Goal: Task Accomplishment & Management: Use online tool/utility

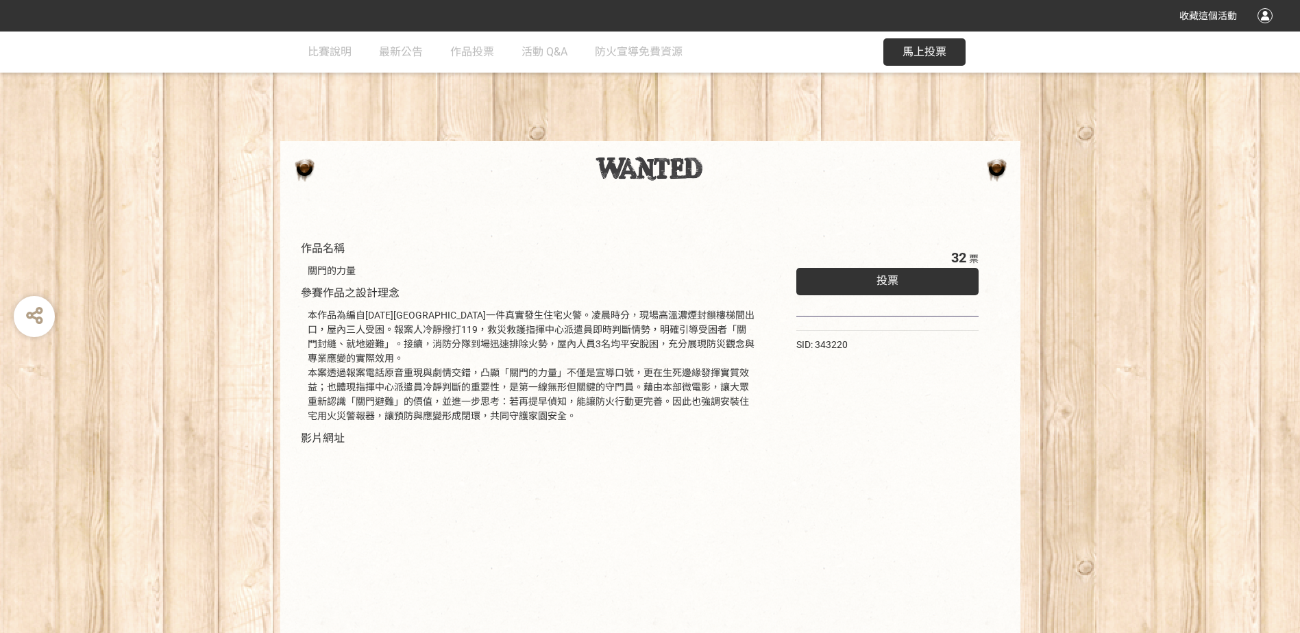
drag, startPoint x: 919, startPoint y: 49, endPoint x: 827, endPoint y: 453, distance: 414.0
click at [827, 453] on div "比賽說明 最新公告 作品投票 活動 Q&A 防火宣導免費資源 馬上投票 作品名稱 關門的力量 參賽作品之設計理念 本作品為編自[DATE][GEOGRAPHI…" at bounding box center [650, 396] width 1300 height 728
click at [923, 55] on span "馬上投票" at bounding box center [924, 51] width 44 height 13
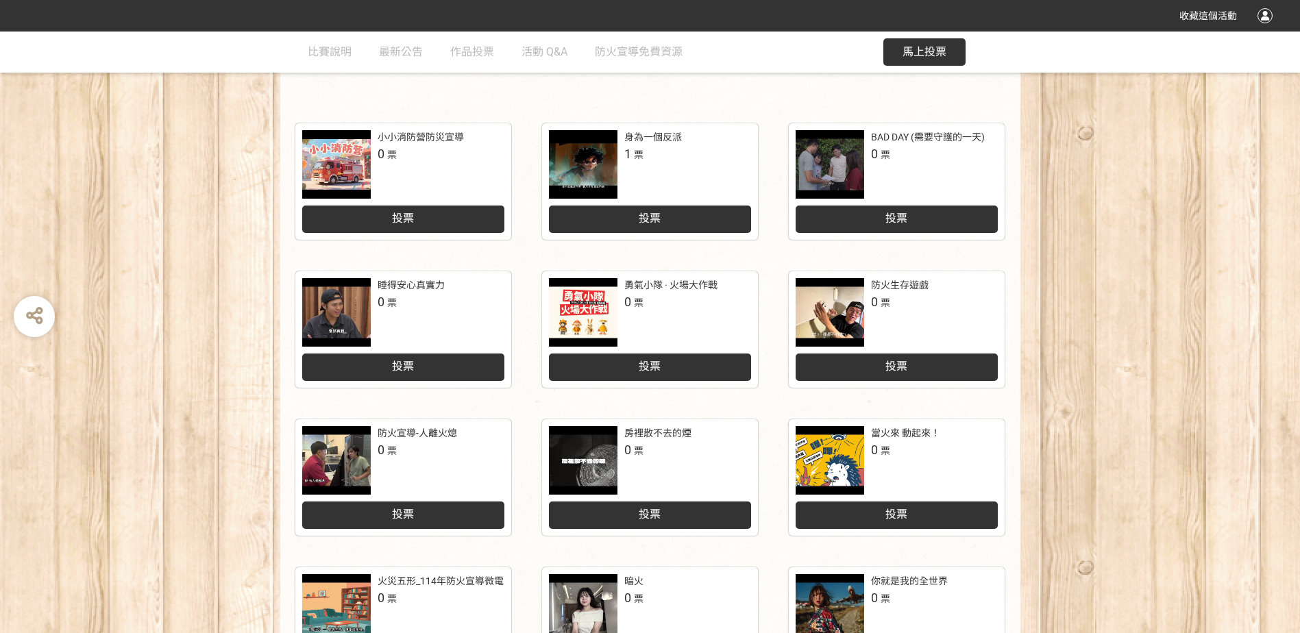
scroll to position [137, 0]
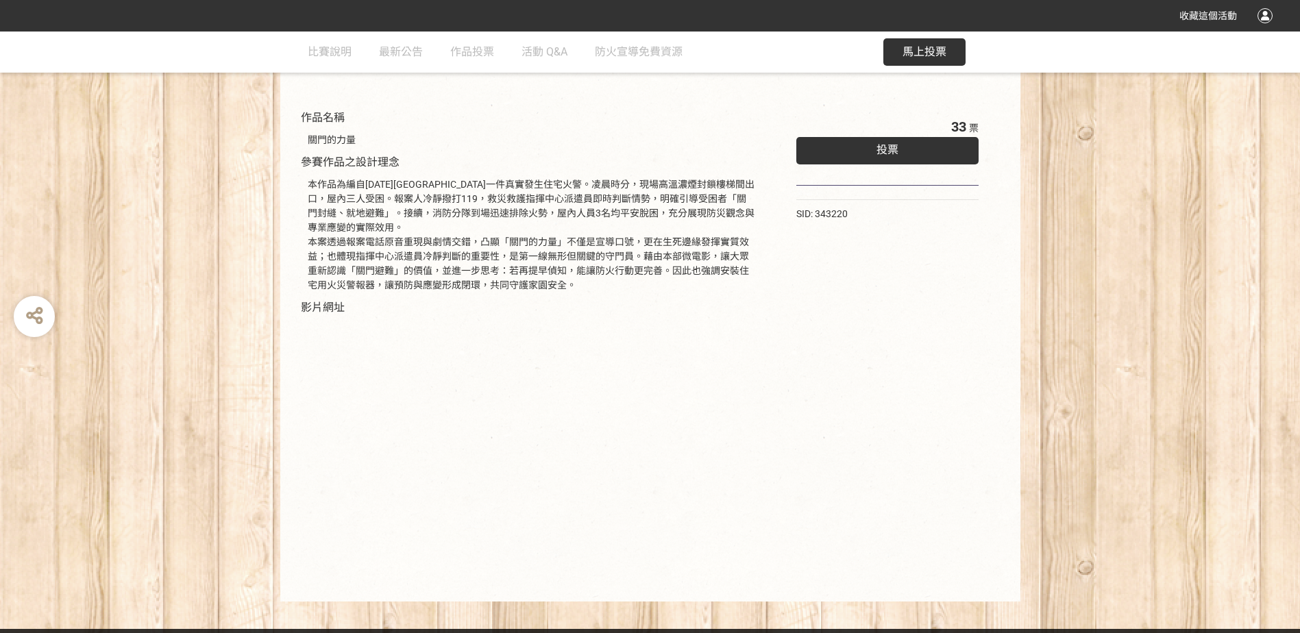
scroll to position [137, 0]
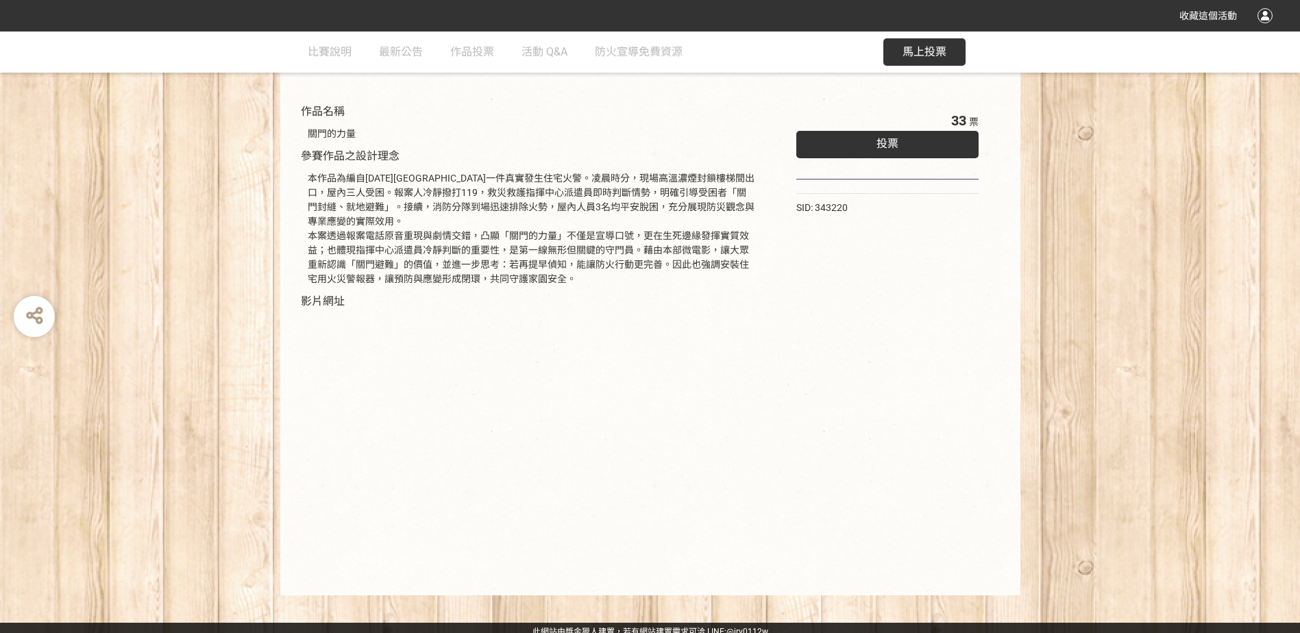
click at [931, 55] on span "馬上投票" at bounding box center [924, 51] width 44 height 13
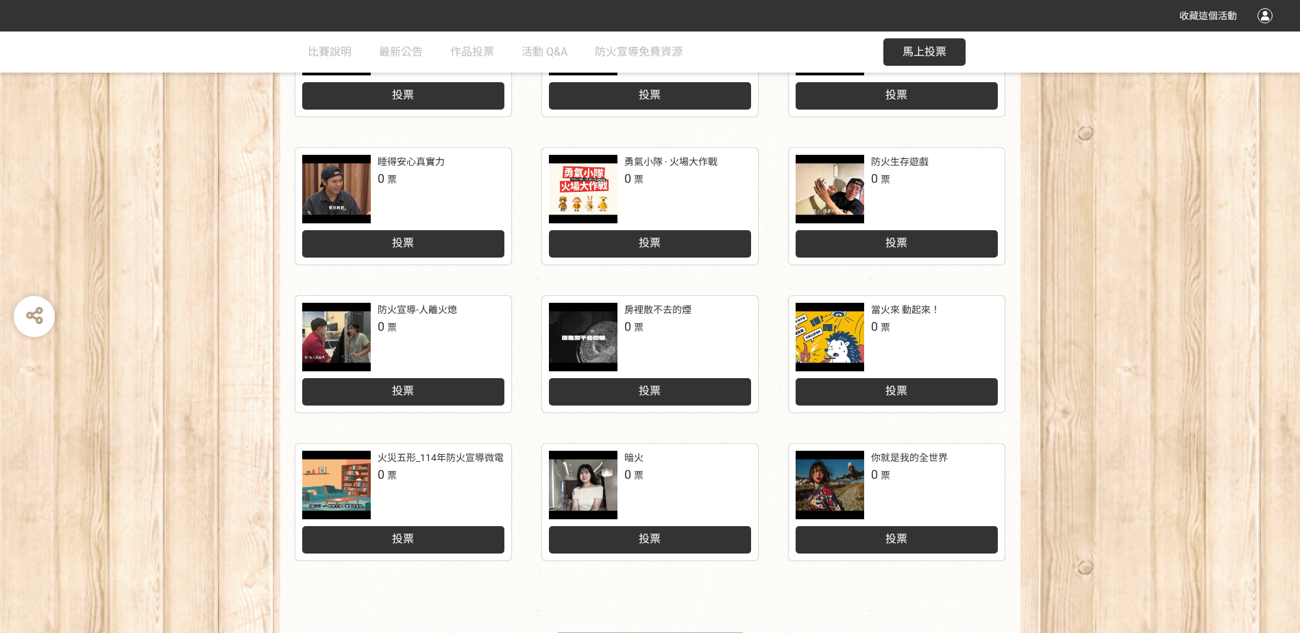
scroll to position [558, 0]
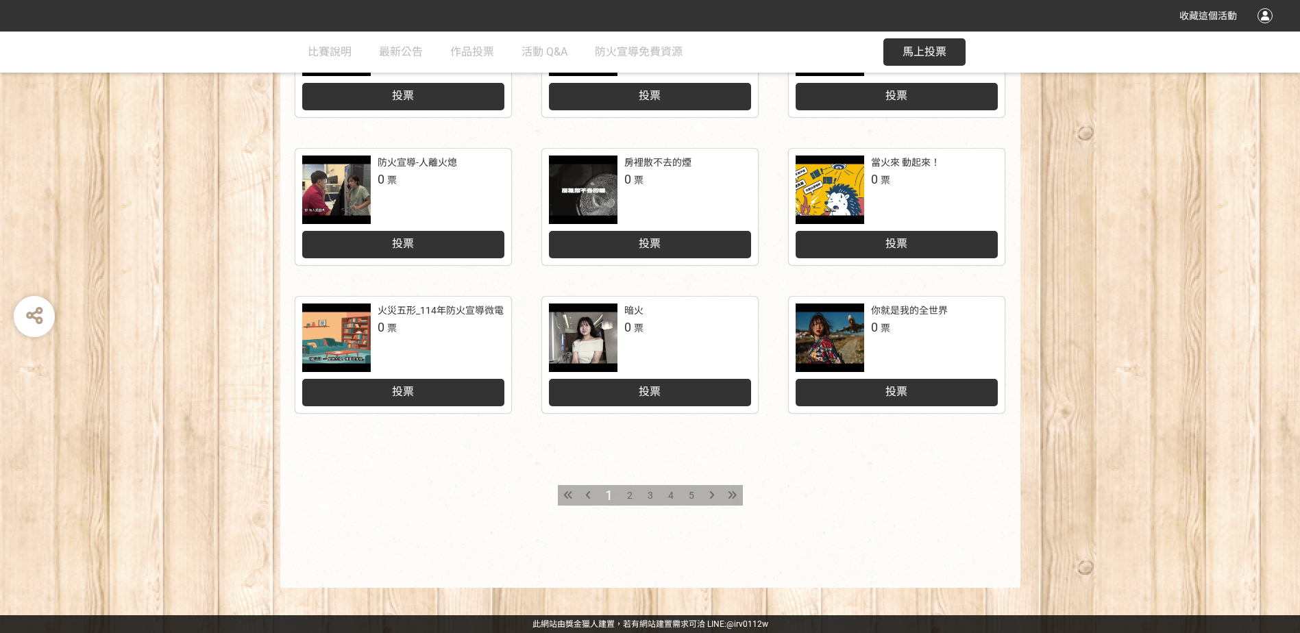
click at [630, 497] on span "2" at bounding box center [629, 495] width 5 height 11
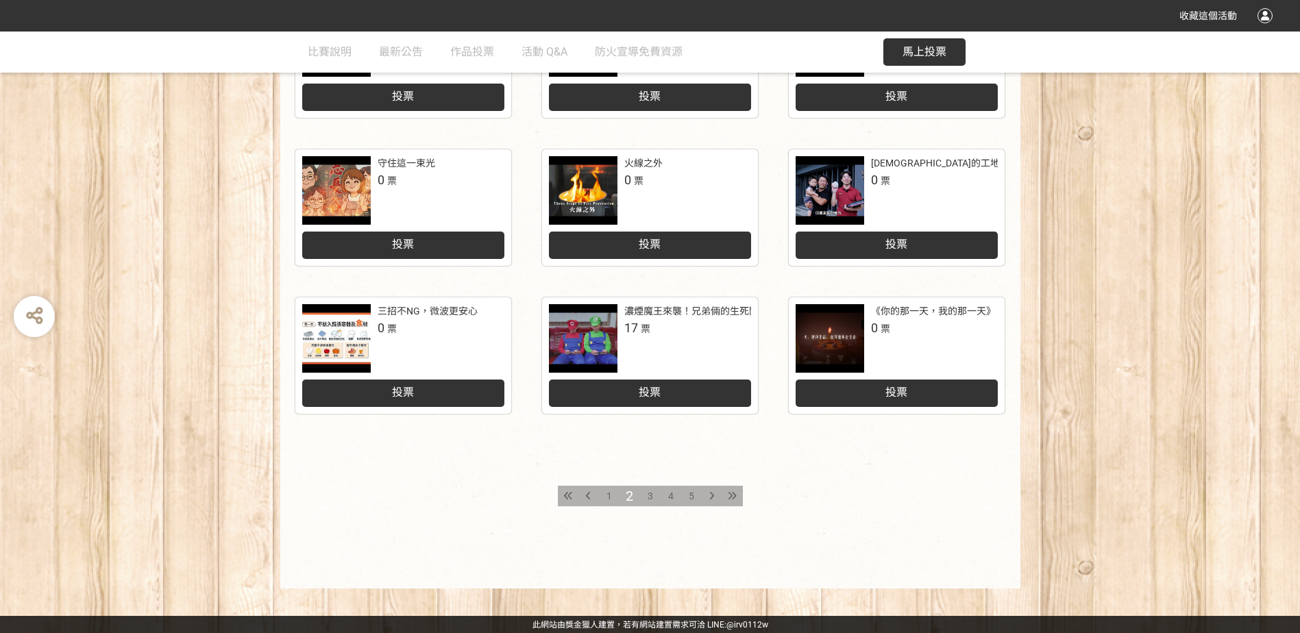
scroll to position [558, 0]
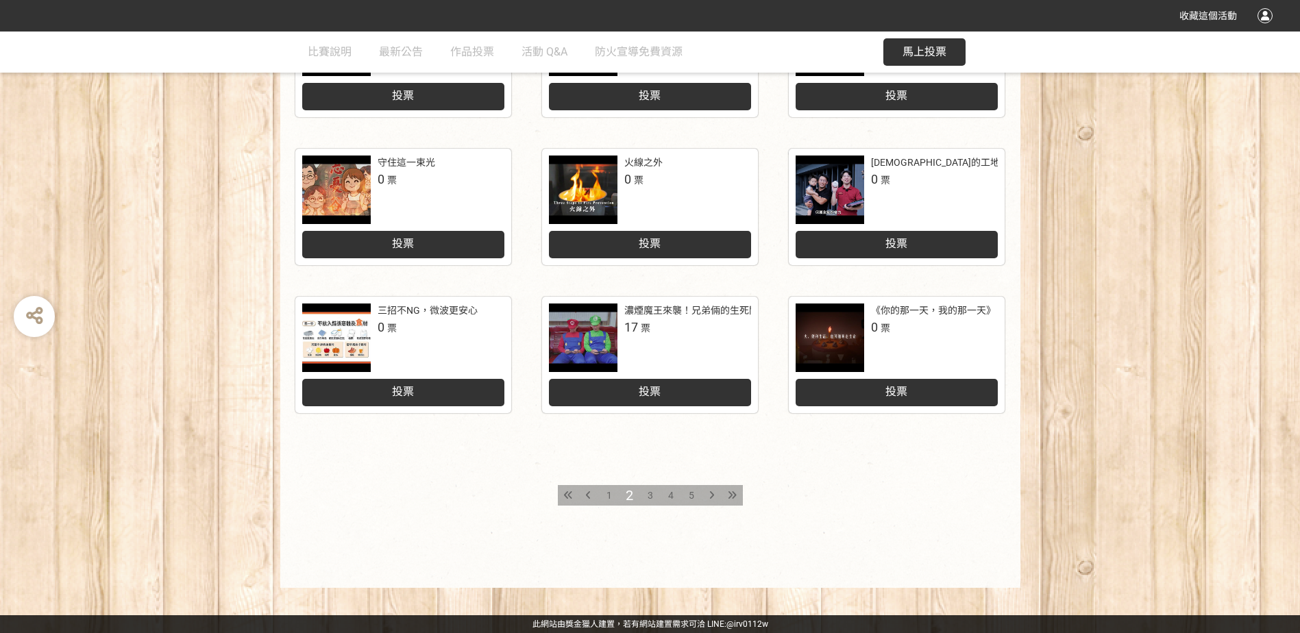
click at [649, 493] on span "3" at bounding box center [649, 495] width 5 height 11
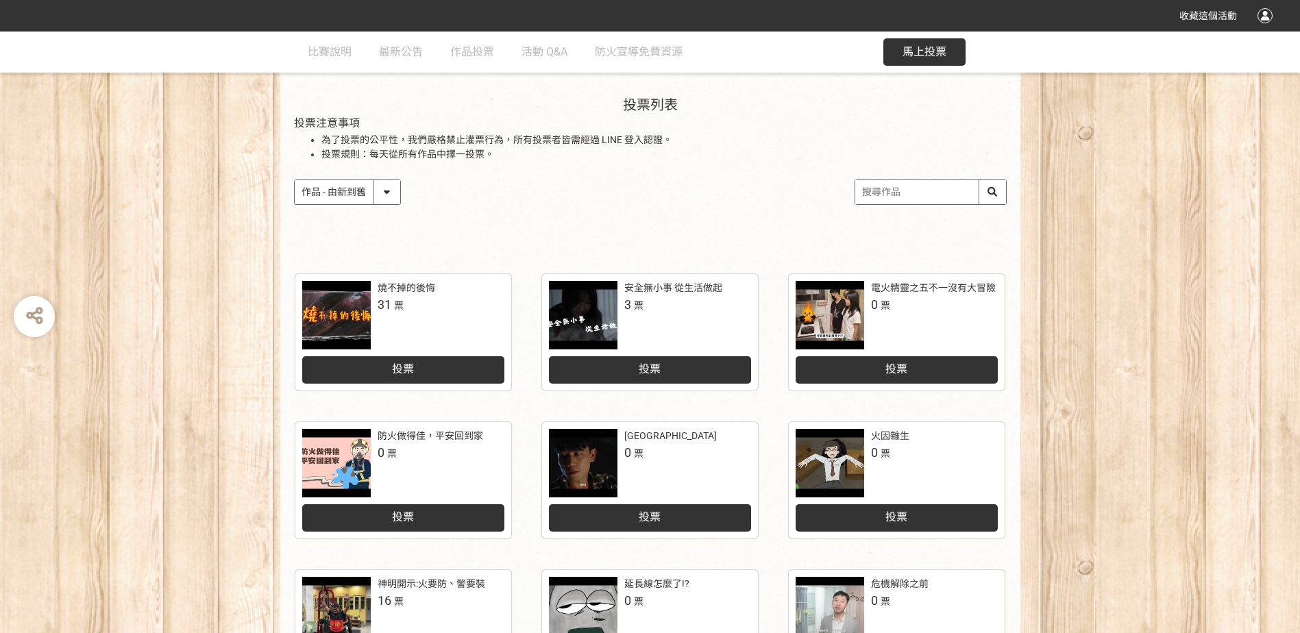
scroll to position [548, 0]
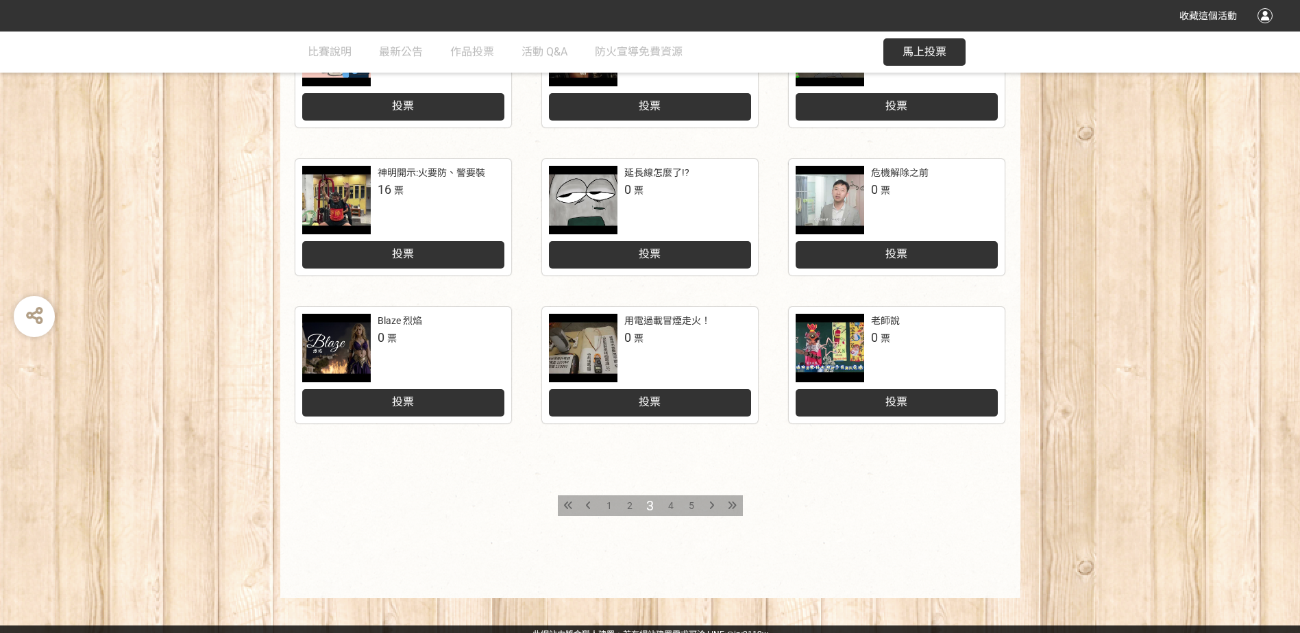
click at [670, 508] on span "4" at bounding box center [670, 505] width 5 height 11
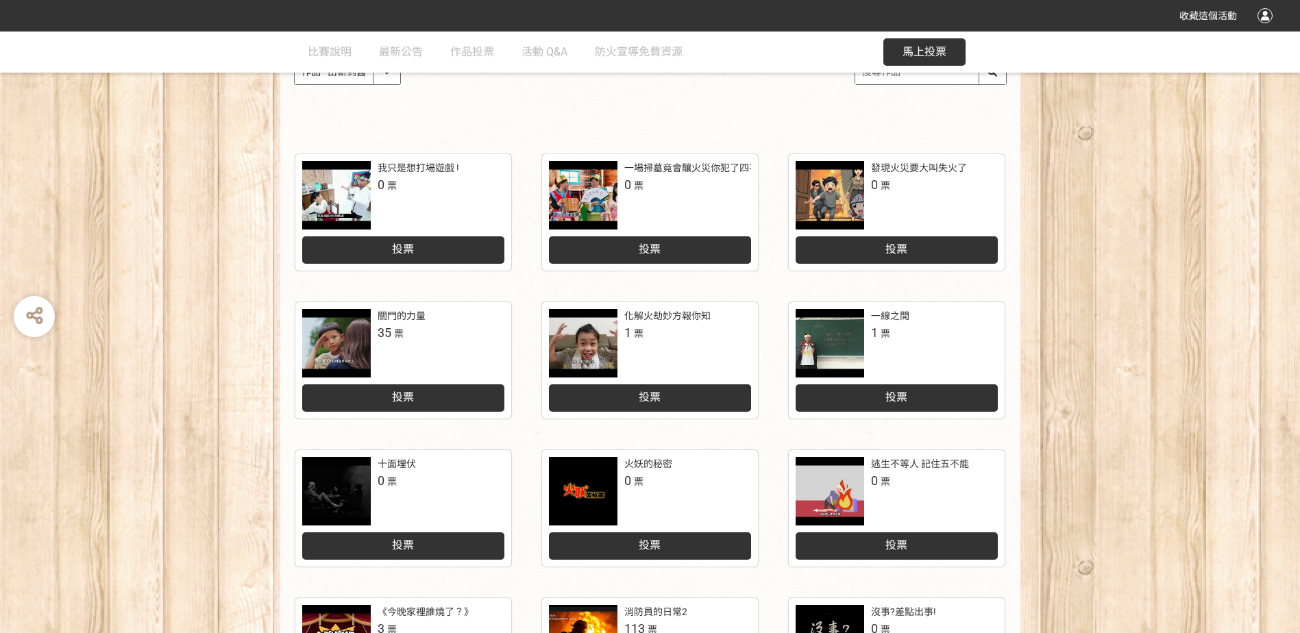
scroll to position [274, 0]
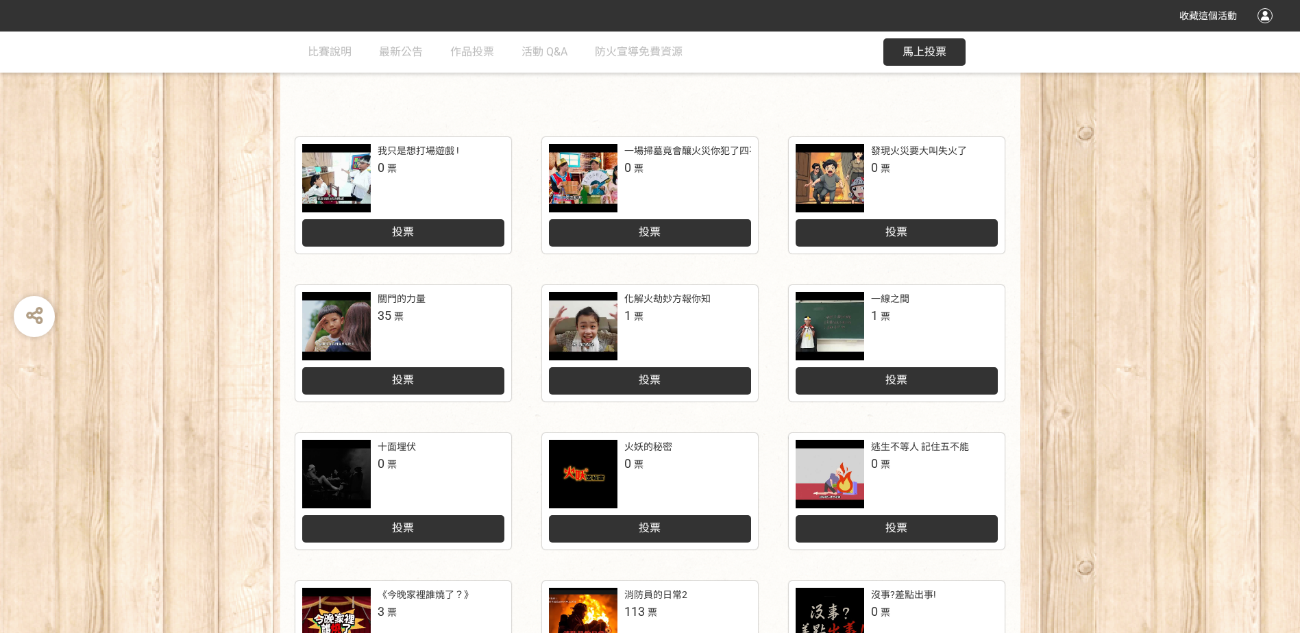
click at [402, 380] on span "投票" at bounding box center [403, 379] width 22 height 13
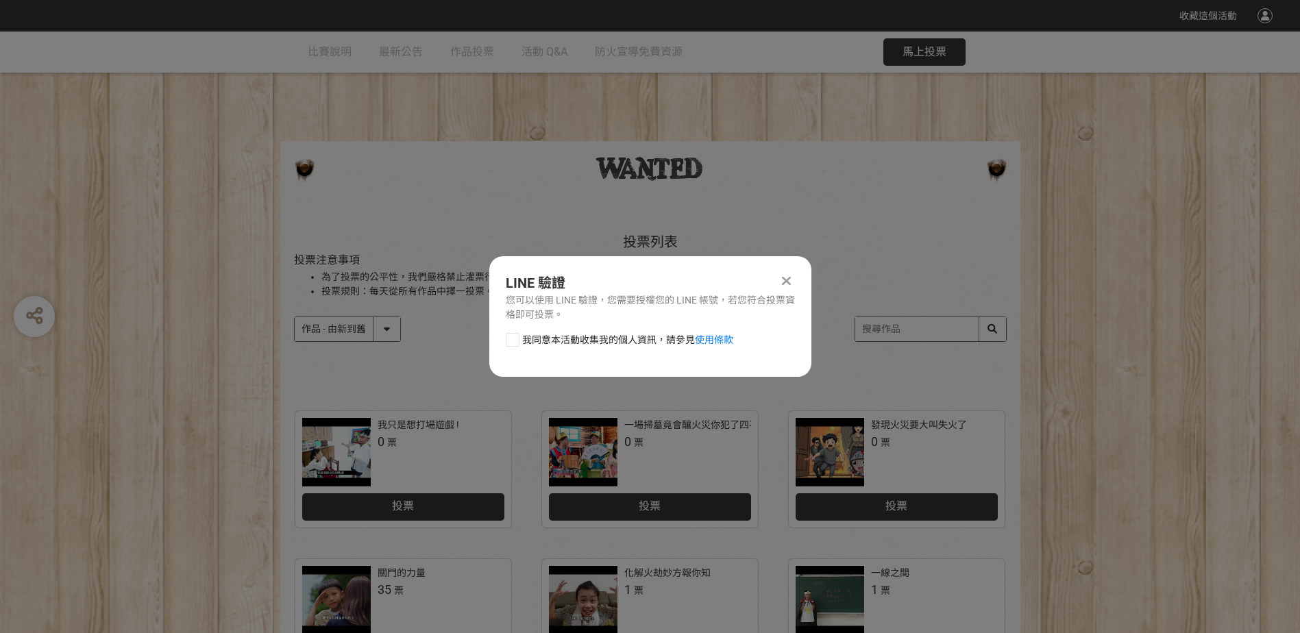
scroll to position [0, 0]
click at [511, 338] on div at bounding box center [513, 340] width 14 height 14
checkbox input "true"
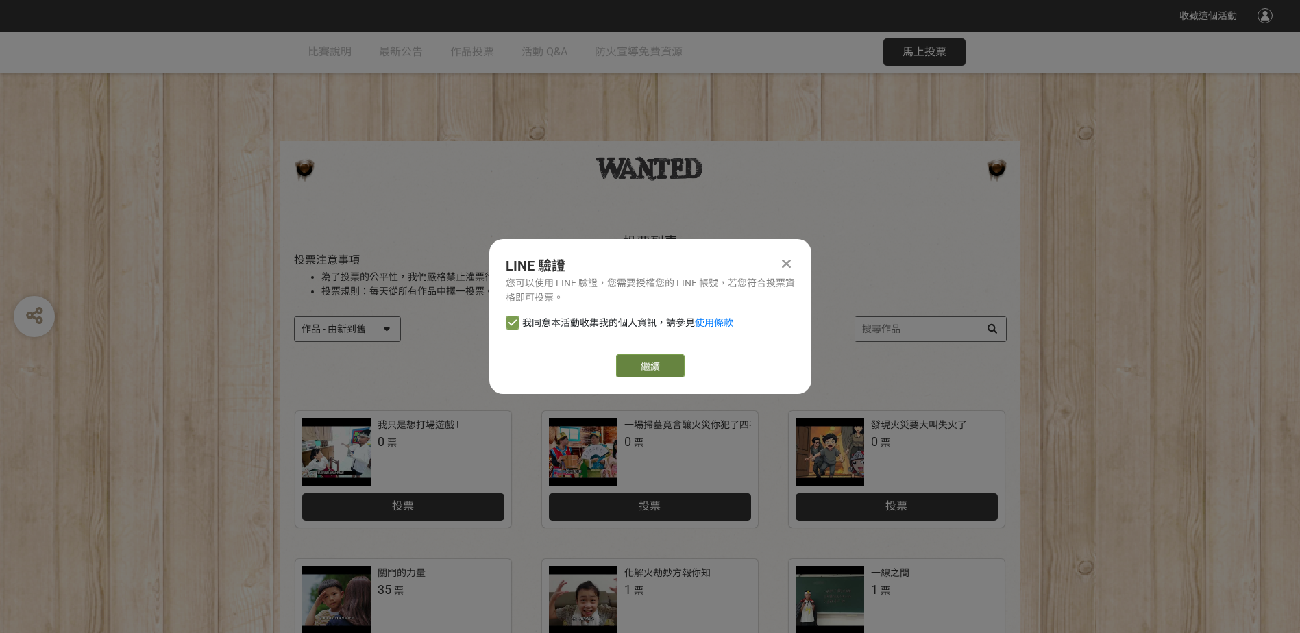
click at [655, 367] on link "繼續" at bounding box center [650, 365] width 69 height 23
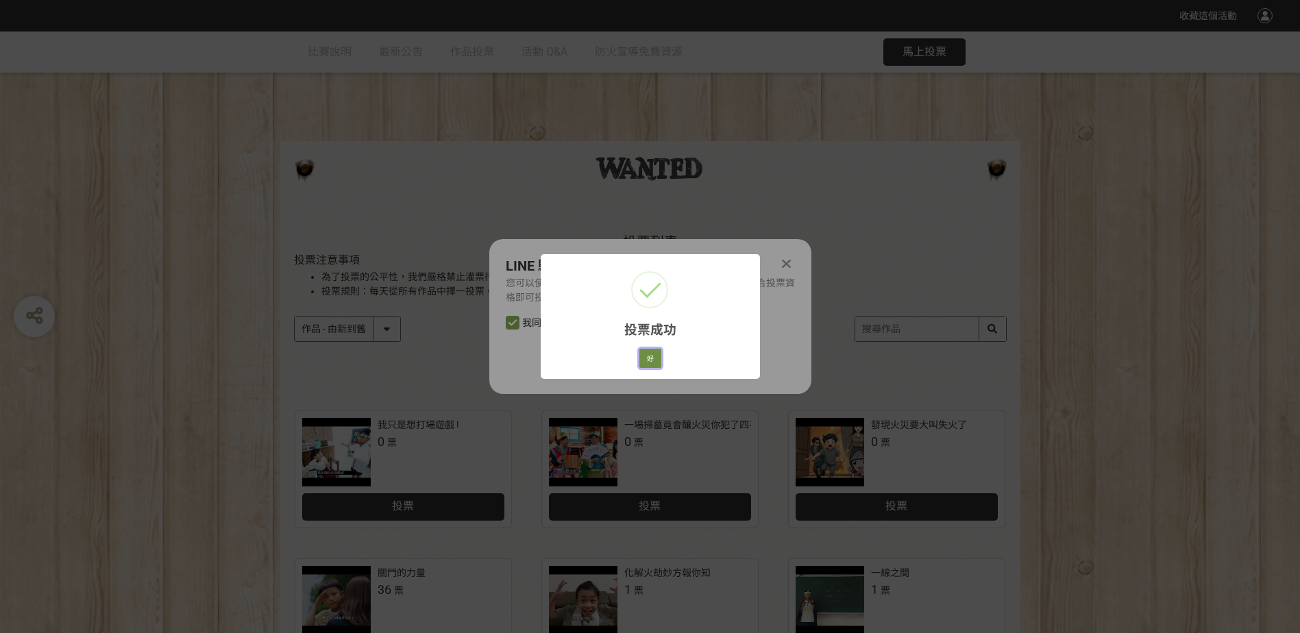
click at [653, 356] on button "好" at bounding box center [650, 358] width 22 height 19
